Goal: Find specific page/section: Find specific page/section

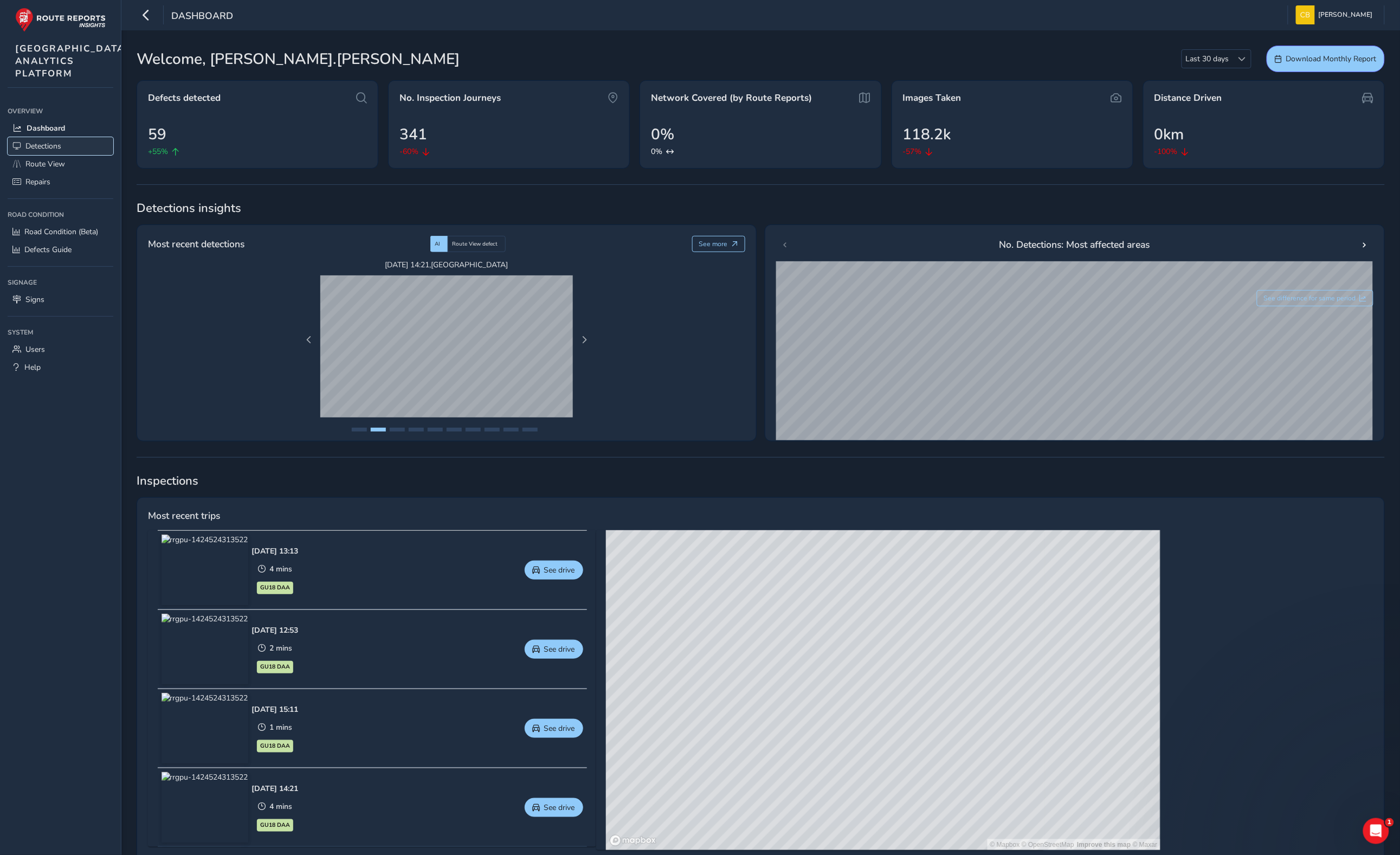
click at [47, 152] on span "Detections" at bounding box center [43, 146] width 35 height 10
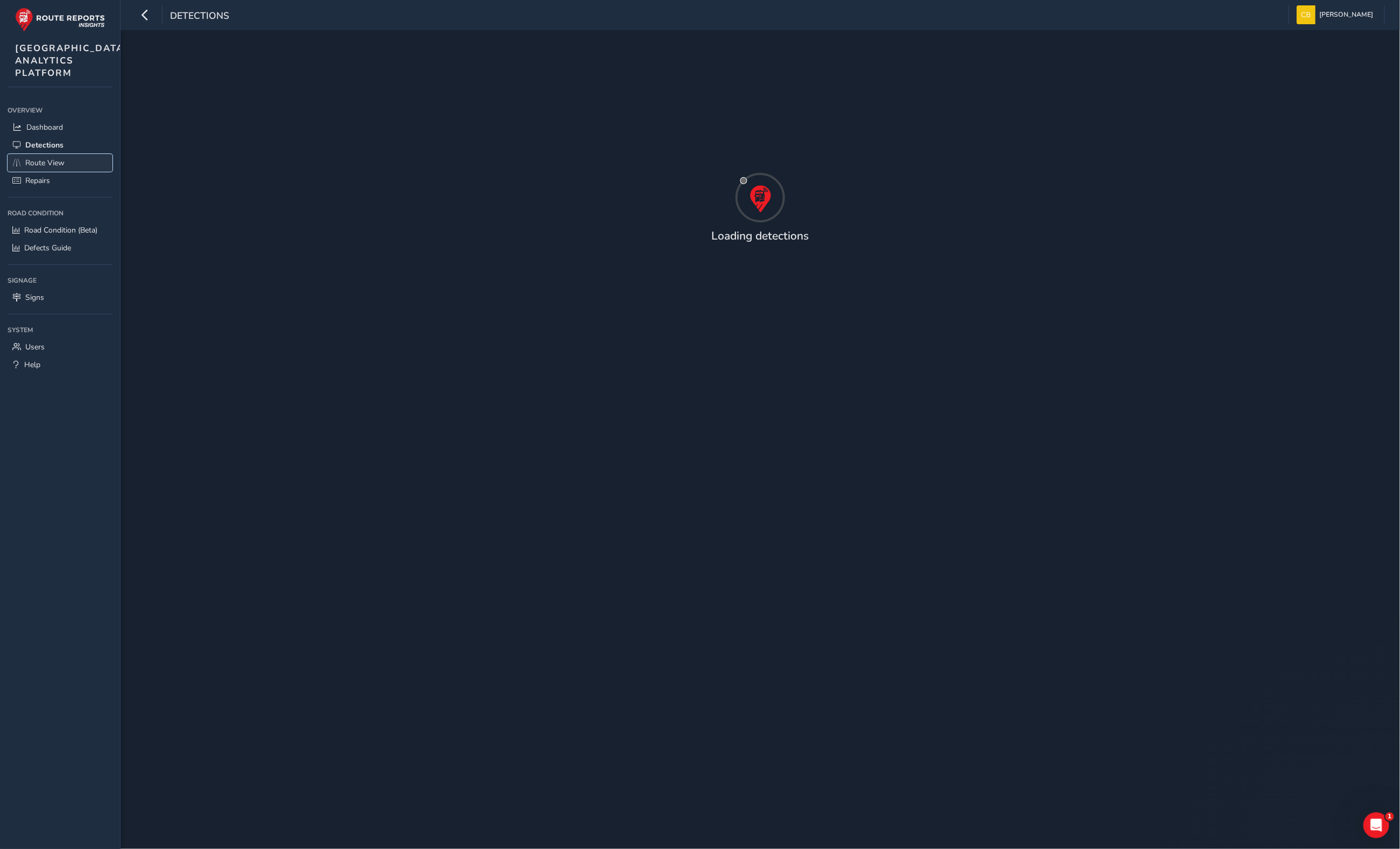
click at [52, 168] on span "Route View" at bounding box center [45, 162] width 39 height 10
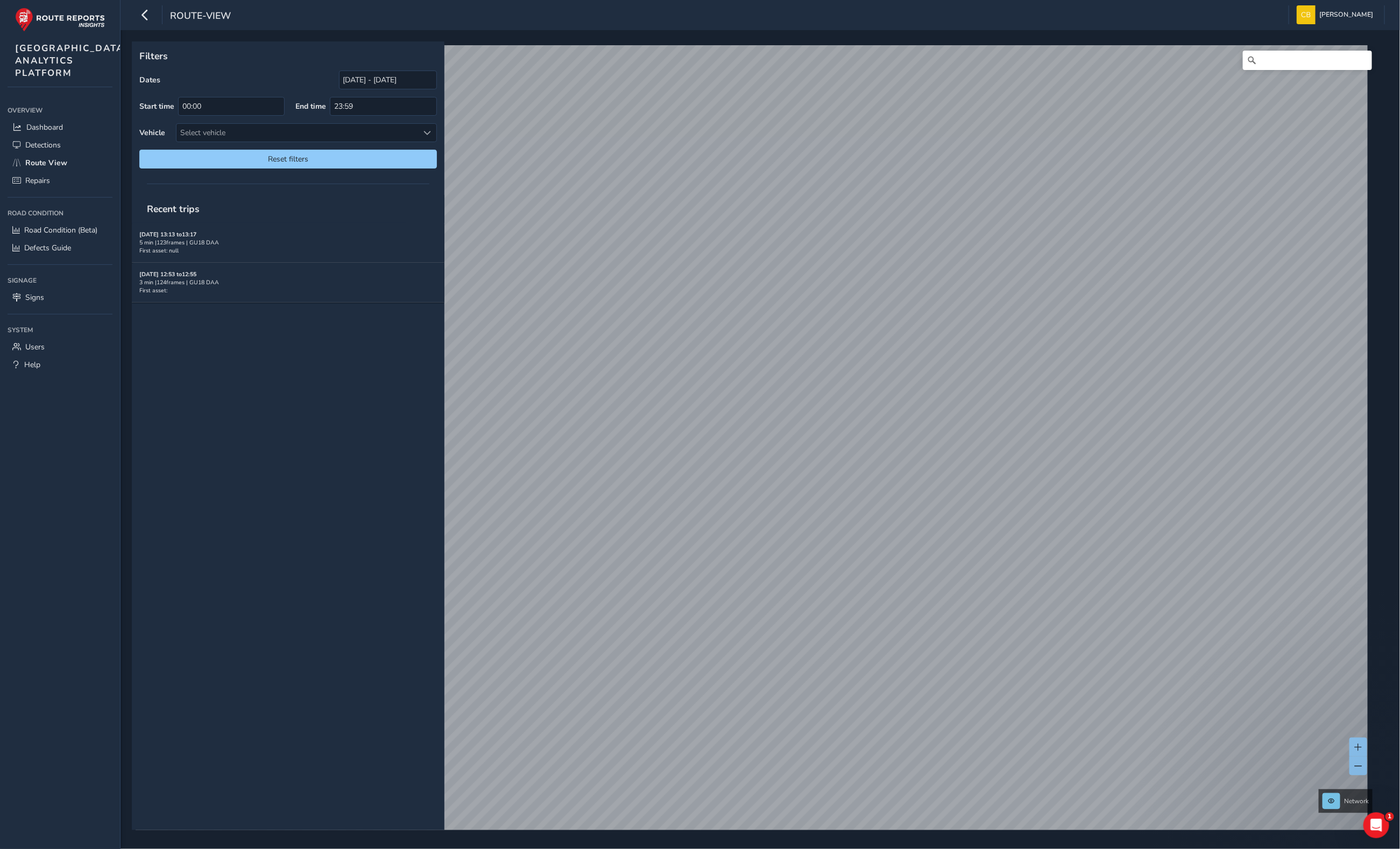
click at [386, 117] on div "Dates [DATE] - [DATE] Start time 00:00 End time 23:59 Vehicle Select vehicle Re…" at bounding box center [288, 119] width 297 height 98
click at [394, 128] on div "Select vehicle" at bounding box center [298, 133] width 242 height 18
click at [424, 127] on div at bounding box center [427, 133] width 18 height 18
click at [367, 391] on div "Recent trips [DATE] 13:13 to 13:17 5 min | 123 frames | GU18 DAA First asset: n…" at bounding box center [288, 513] width 313 height 636
click at [423, 108] on input "23:59" at bounding box center [382, 106] width 107 height 19
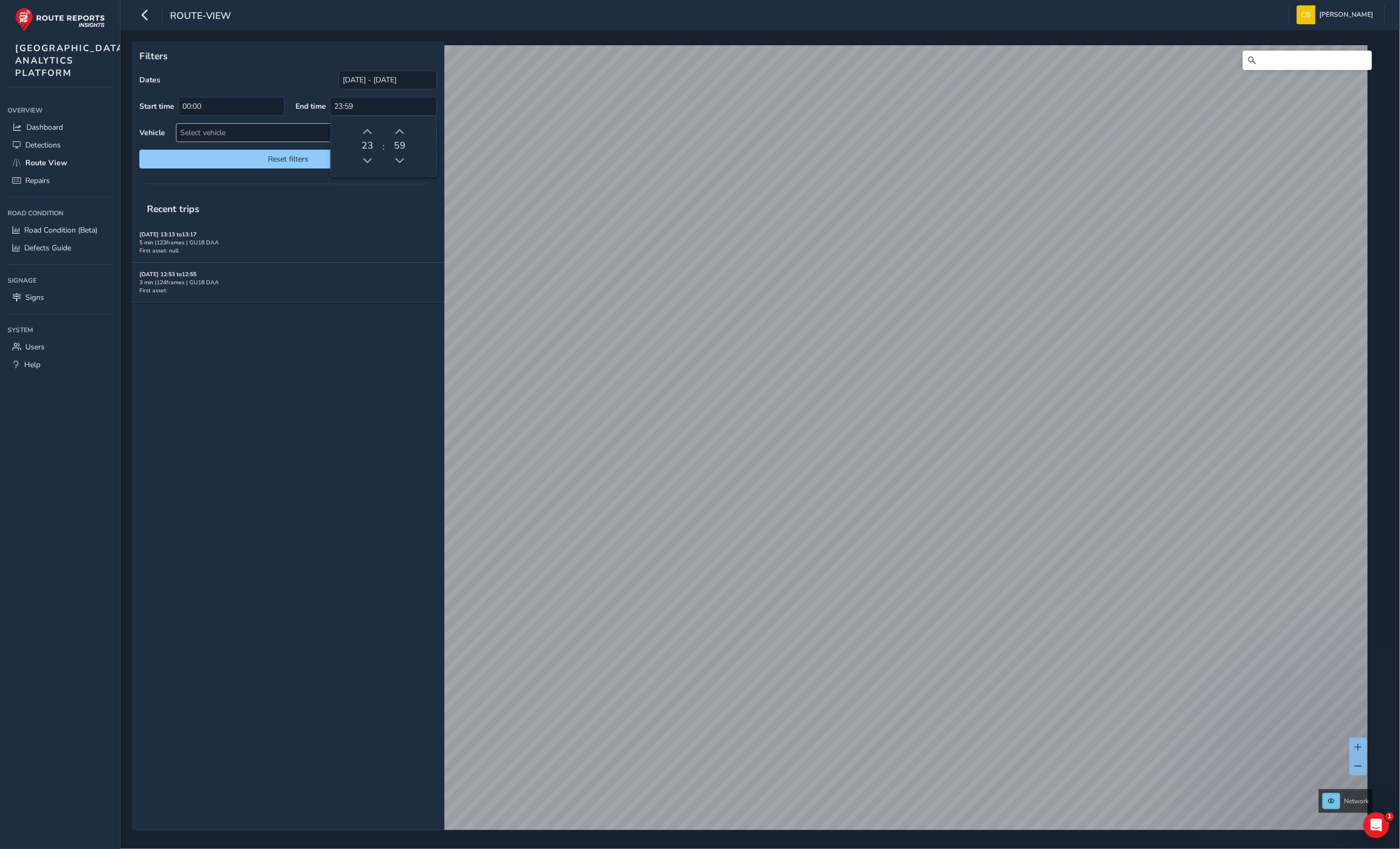
click at [273, 127] on div "Select vehicle" at bounding box center [298, 133] width 242 height 18
click at [338, 383] on div "Recent trips [DATE] 13:13 to 13:17 5 min | 123 frames | GU18 DAA First asset: n…" at bounding box center [288, 513] width 313 height 636
click at [368, 132] on div "Select vehicle" at bounding box center [298, 133] width 242 height 18
